Goal: Information Seeking & Learning: Find specific fact

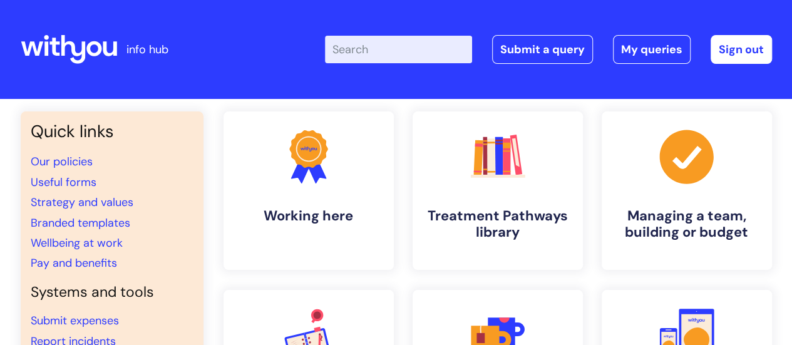
click at [400, 53] on input "Enter your search term here..." at bounding box center [398, 50] width 147 height 28
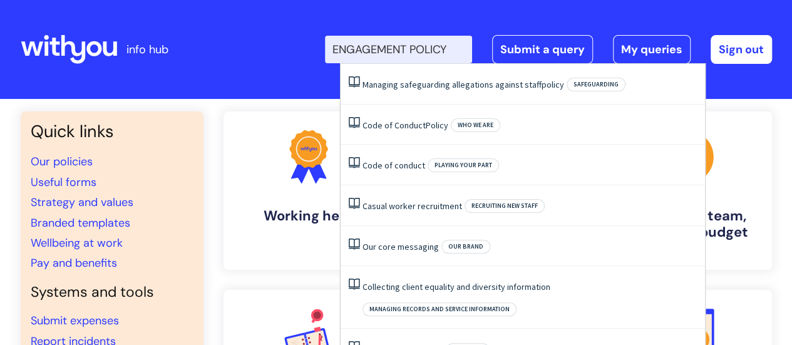
drag, startPoint x: 466, startPoint y: 46, endPoint x: 307, endPoint y: 39, distance: 159.8
click at [307, 39] on div "Enter your search term here... ENGAGEMENT POLICY Search Submit a query My queri…" at bounding box center [489, 50] width 564 height 74
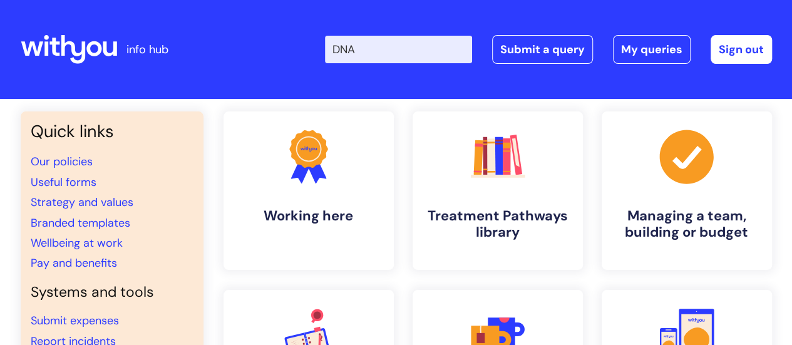
type input "DNA"
click button "Search" at bounding box center [0, 0] width 0 height 0
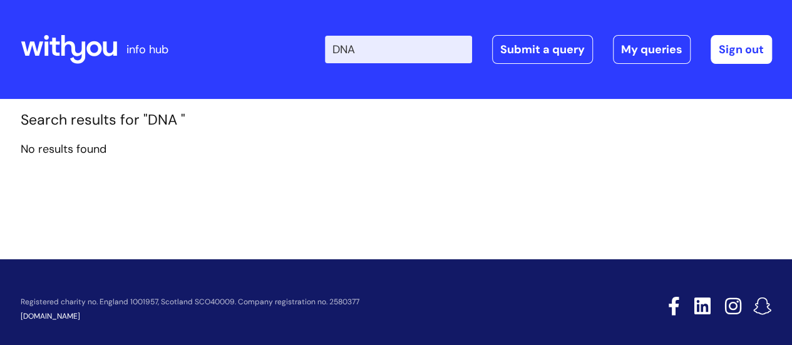
drag, startPoint x: 389, startPoint y: 49, endPoint x: 240, endPoint y: 61, distance: 149.4
click at [240, 61] on div "Enter your search term here... DNA Search Submit a query My queries Welcome [PE…" at bounding box center [489, 50] width 564 height 74
